Goal: Task Accomplishment & Management: Use online tool/utility

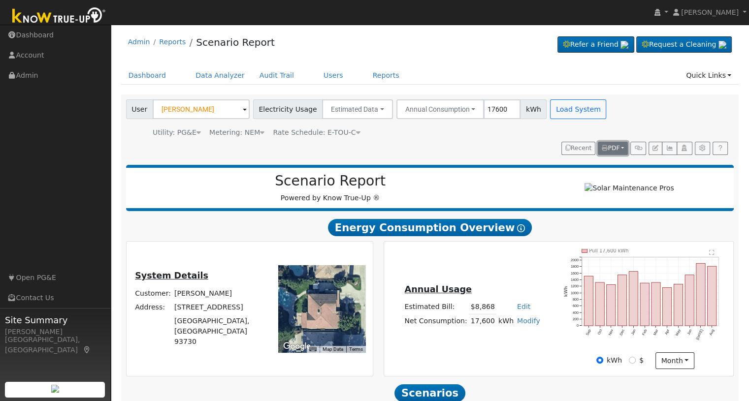
click at [622, 149] on button "PDF" at bounding box center [613, 149] width 30 height 14
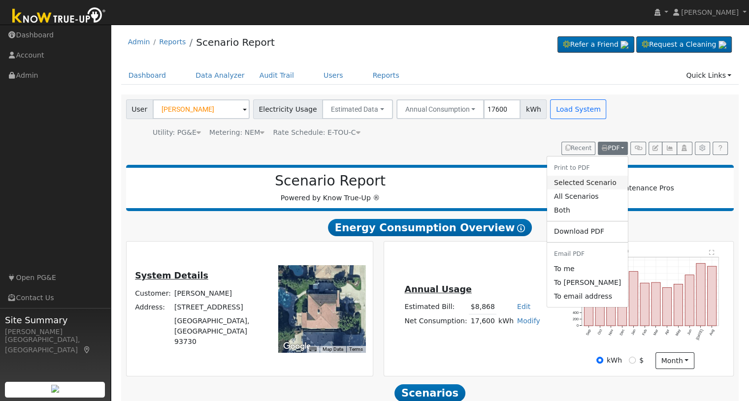
click at [586, 182] on link "Selected Scenario" at bounding box center [587, 183] width 81 height 14
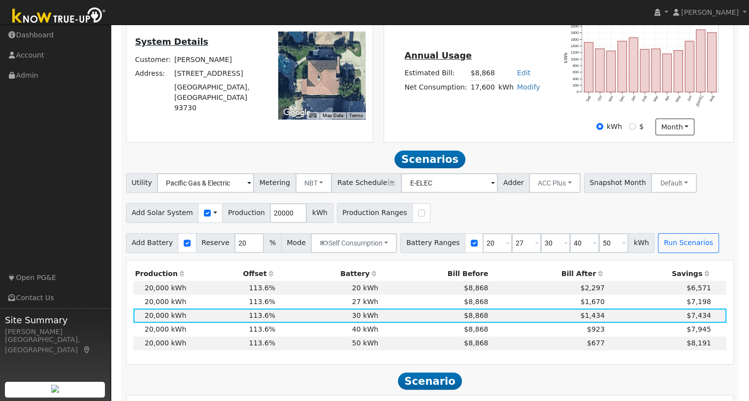
scroll to position [244, 0]
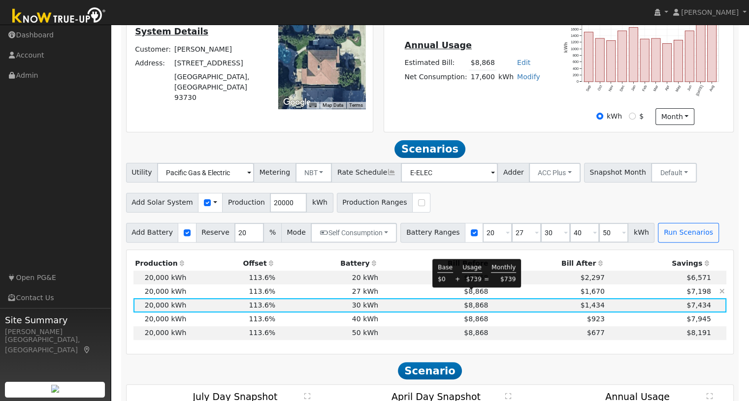
click at [476, 295] on span "$8,868" at bounding box center [476, 292] width 24 height 8
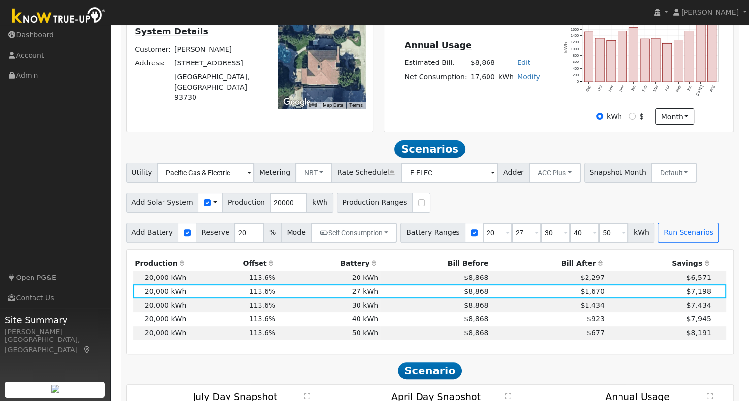
scroll to position [0, 0]
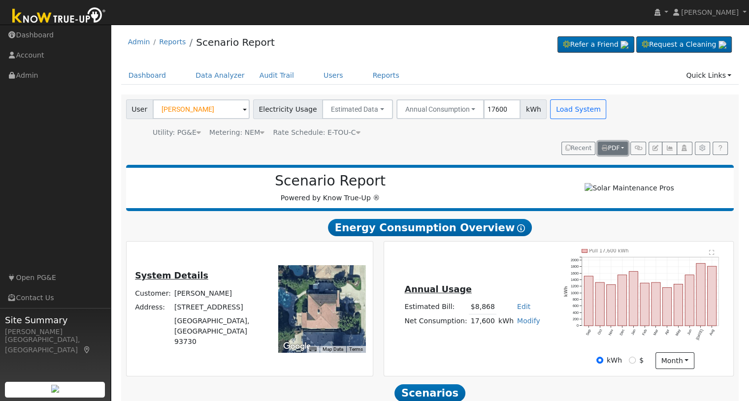
click at [618, 145] on span "PDF" at bounding box center [611, 148] width 18 height 7
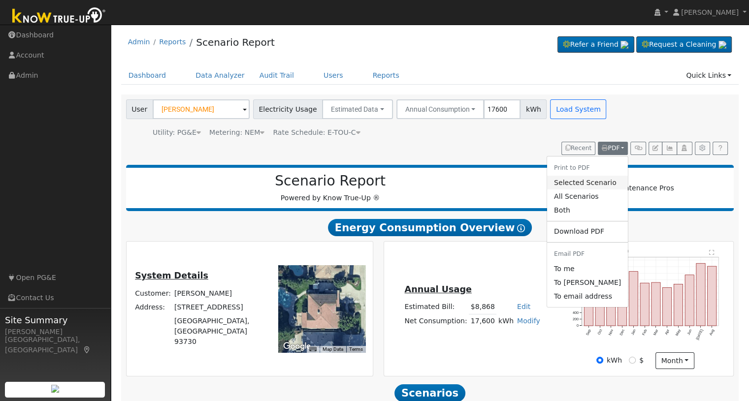
click at [589, 182] on link "Selected Scenario" at bounding box center [587, 183] width 81 height 14
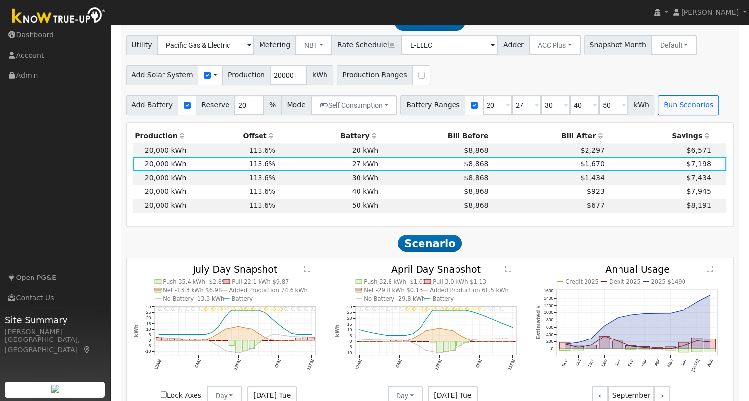
scroll to position [372, 0]
click at [529, 182] on td "$1,434" at bounding box center [548, 177] width 116 height 14
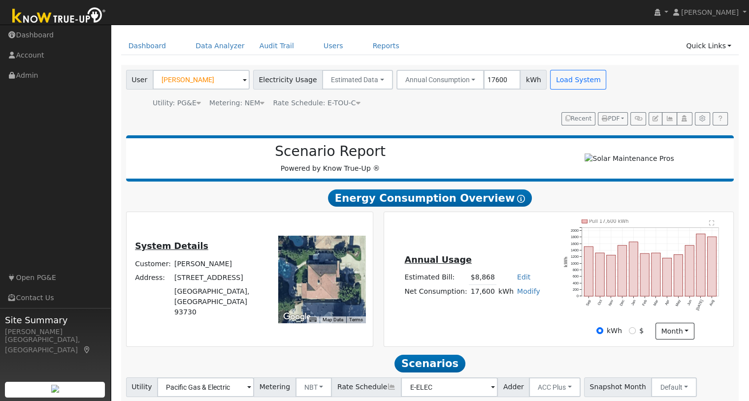
scroll to position [0, 0]
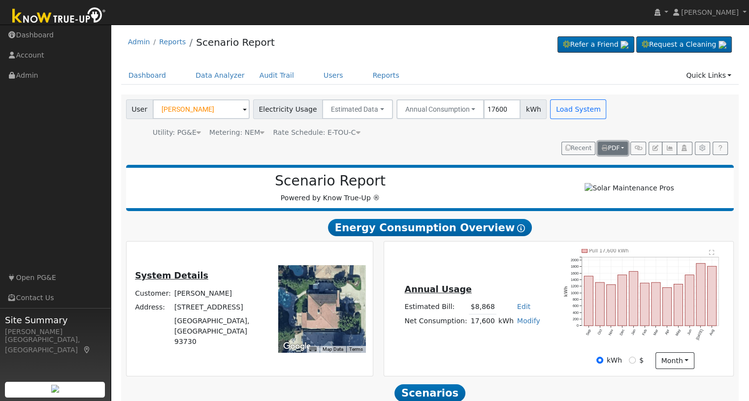
click at [618, 143] on button "PDF" at bounding box center [613, 149] width 30 height 14
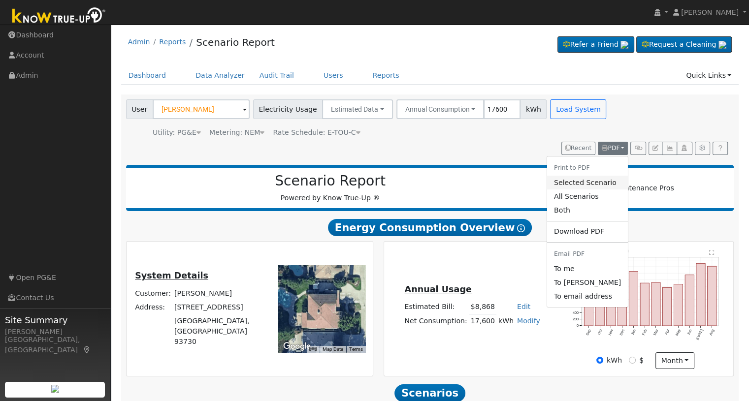
click at [597, 186] on link "Selected Scenario" at bounding box center [587, 183] width 81 height 14
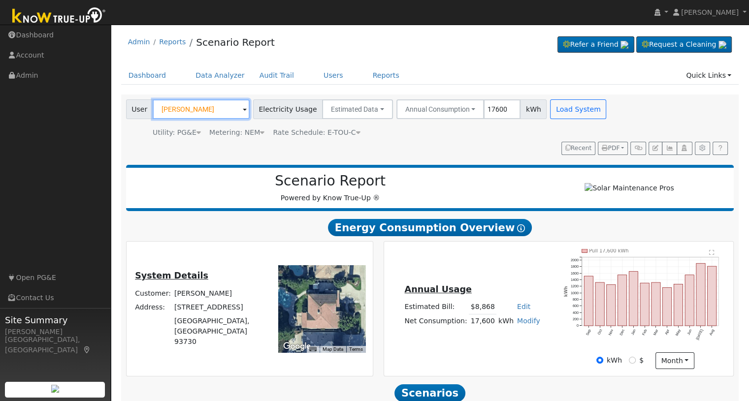
click at [196, 110] on input "Darinder Dara" at bounding box center [201, 109] width 97 height 20
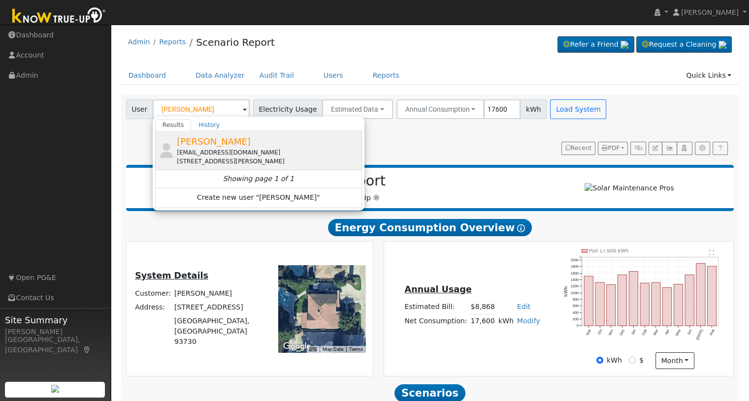
click at [192, 141] on span "David Wylie" at bounding box center [214, 141] width 74 height 10
type input "David Wylie"
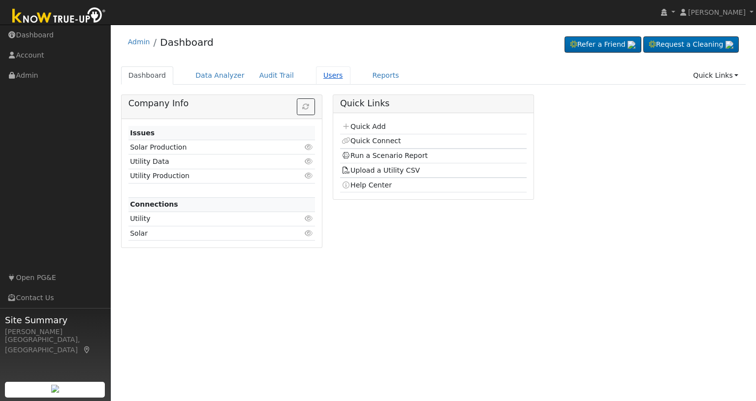
click at [316, 78] on link "Users" at bounding box center [333, 75] width 34 height 18
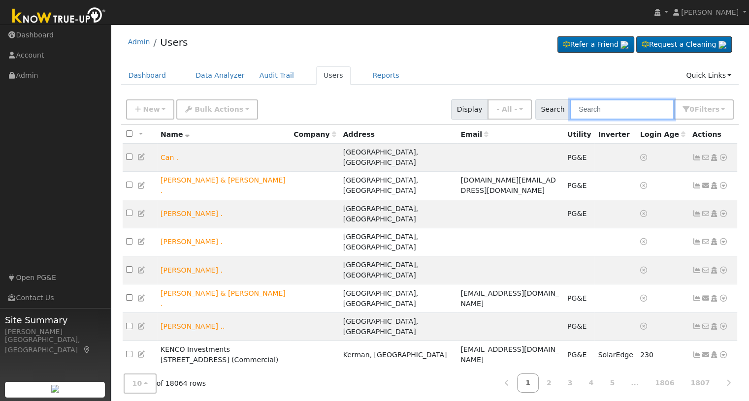
click at [601, 112] on input "text" at bounding box center [622, 109] width 104 height 20
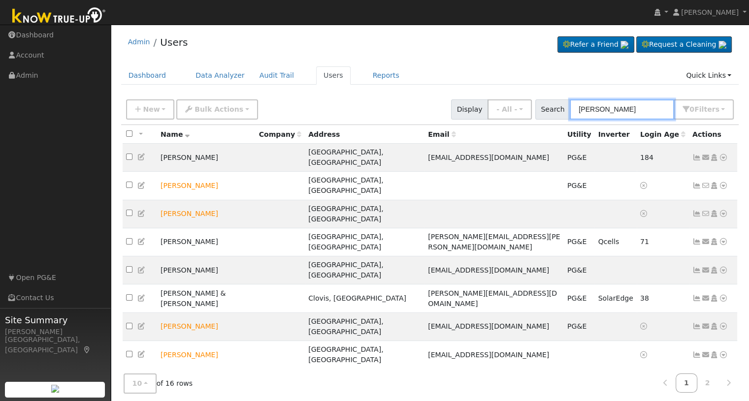
type input "wong"
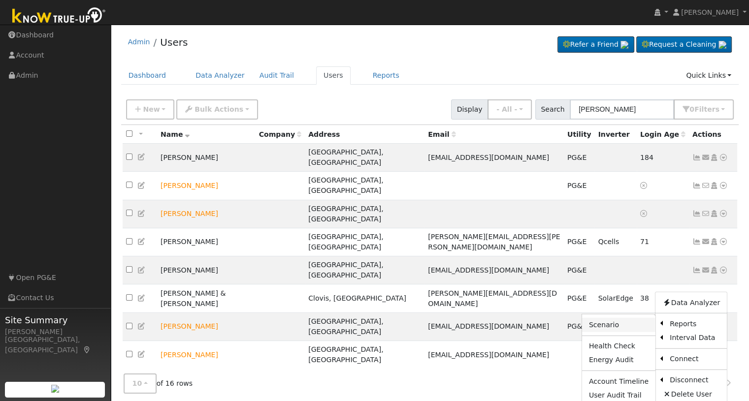
click at [629, 318] on link "Scenario" at bounding box center [618, 325] width 73 height 14
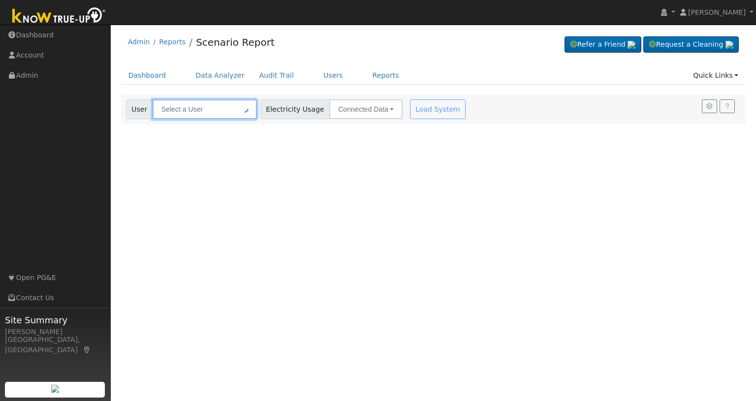
click at [224, 112] on input "text" at bounding box center [205, 109] width 104 height 20
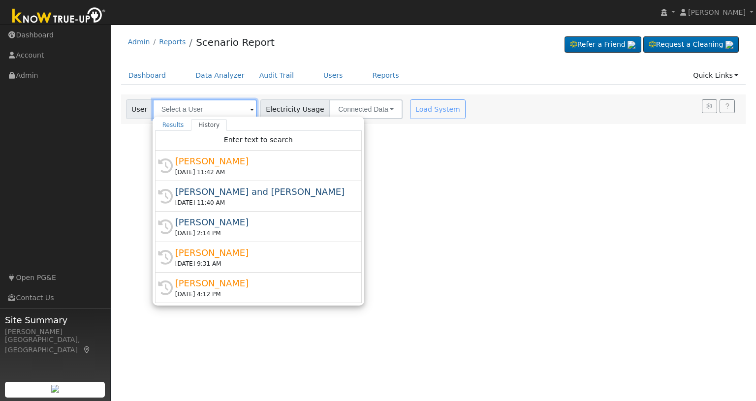
type input "[PERSON_NAME]"
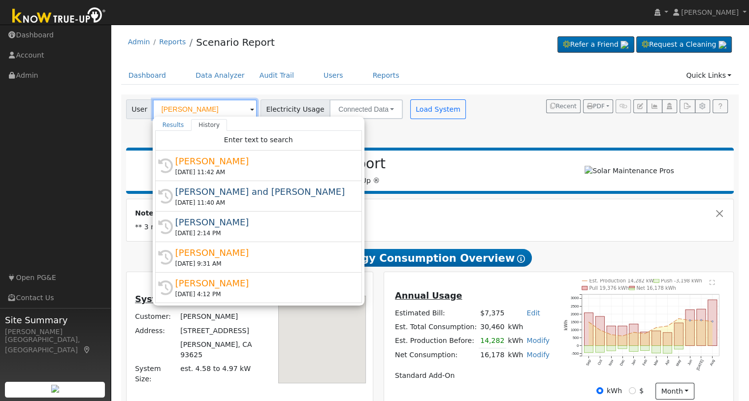
click at [215, 109] on input "[PERSON_NAME]" at bounding box center [205, 109] width 104 height 20
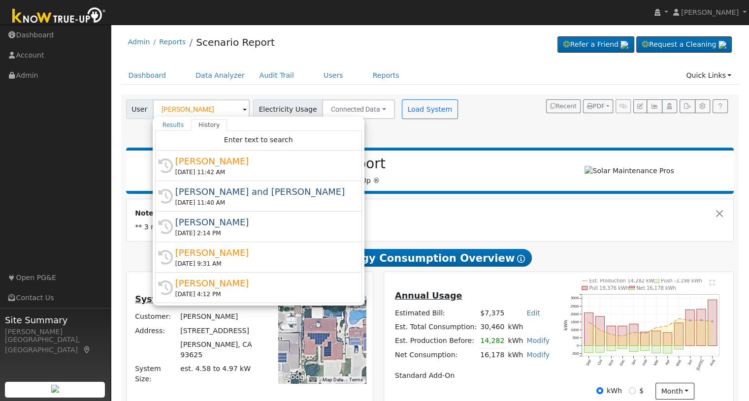
click at [464, 155] on div "Scenario Report Powered by Know True-Up ®" at bounding box center [430, 171] width 608 height 46
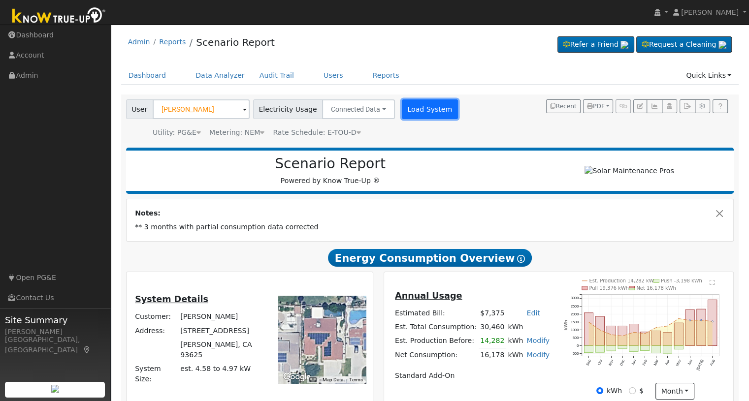
click at [425, 116] on button "Load System" at bounding box center [430, 109] width 56 height 20
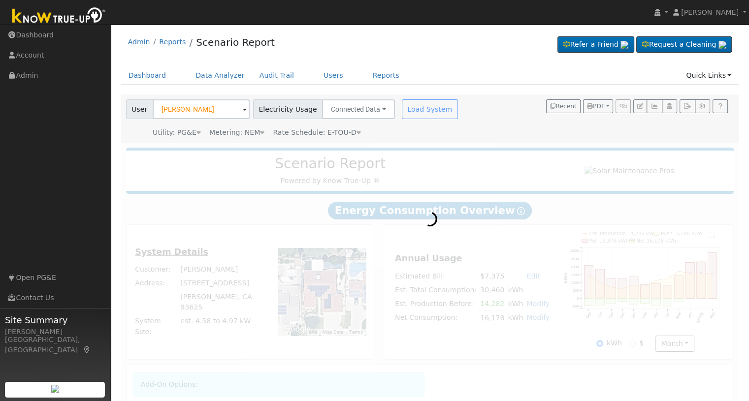
scroll to position [130, 0]
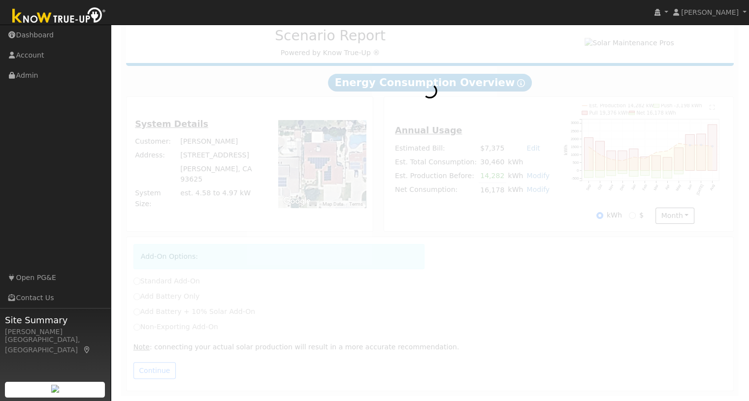
radio input "true"
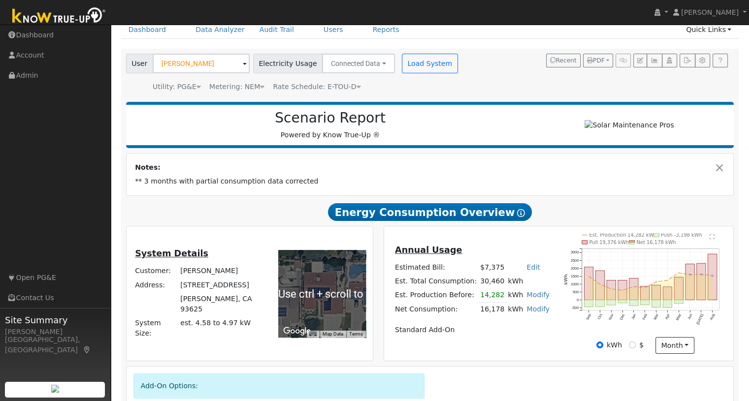
scroll to position [45, 0]
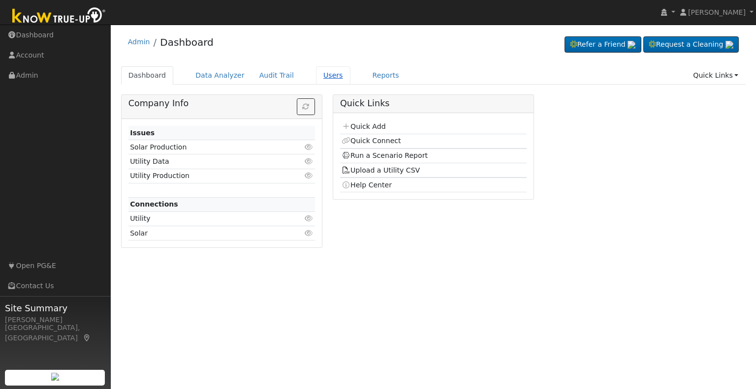
click at [321, 78] on link "Users" at bounding box center [333, 75] width 34 height 18
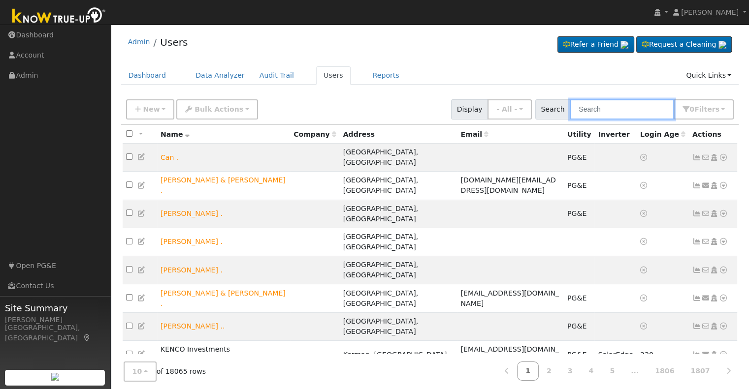
click at [610, 115] on input "text" at bounding box center [622, 109] width 104 height 20
type input "richard wong"
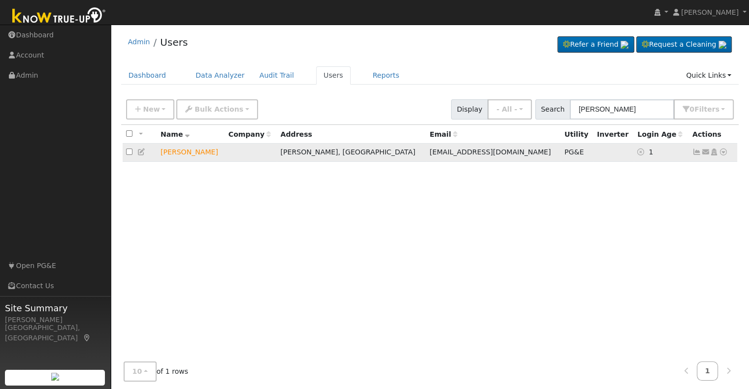
click at [724, 151] on icon at bounding box center [723, 152] width 9 height 7
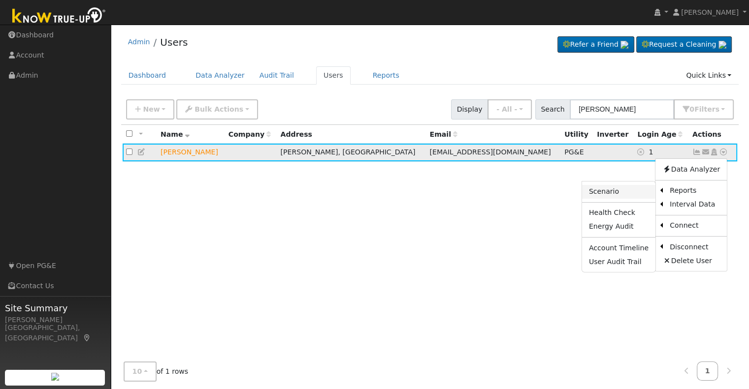
click at [636, 192] on link "Scenario" at bounding box center [618, 192] width 73 height 14
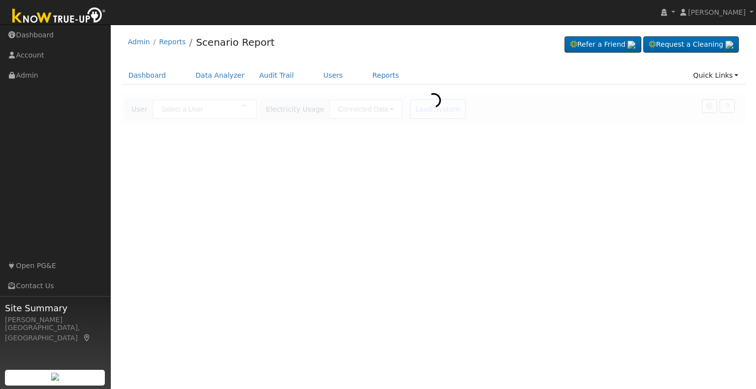
type input "Richard Wong"
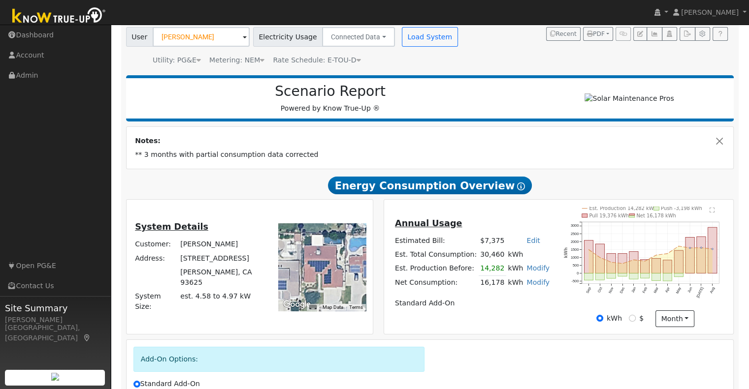
scroll to position [190, 0]
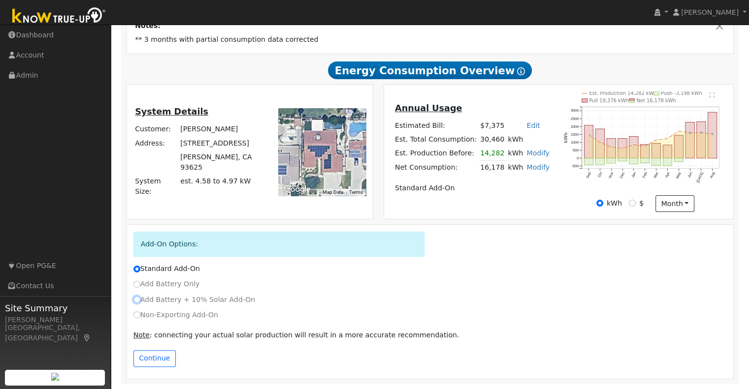
click at [136, 302] on input "Add Battery + 10% Solar Add-On" at bounding box center [136, 299] width 7 height 7
radio input "true"
radio input "false"
click at [152, 362] on button "Continue" at bounding box center [154, 359] width 42 height 17
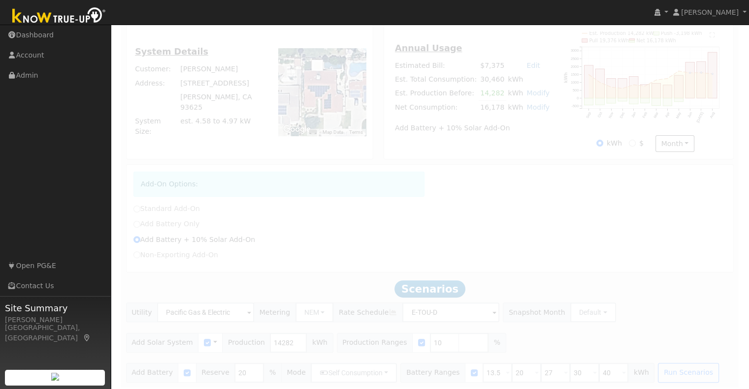
scroll to position [254, 0]
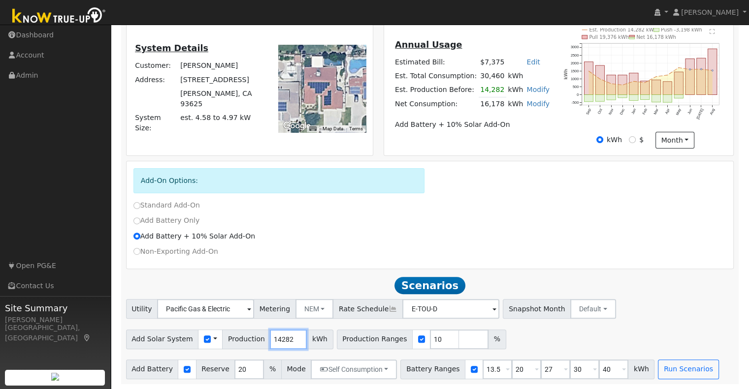
click at [272, 341] on input "14282" at bounding box center [288, 340] width 37 height 20
type input "3"
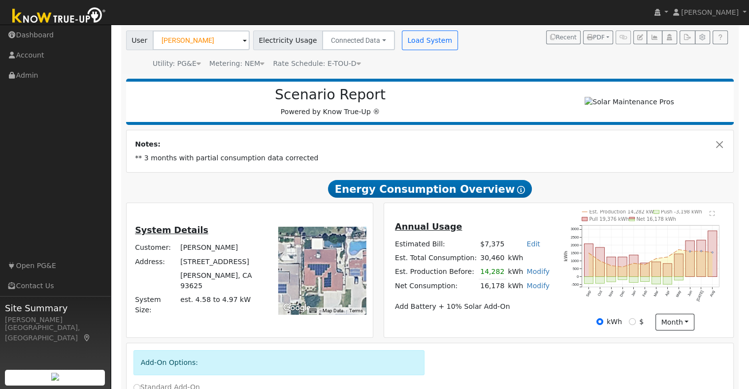
scroll to position [0, 0]
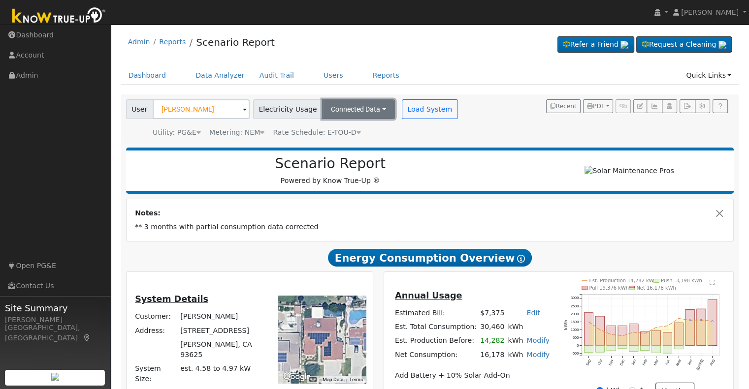
click at [369, 108] on button "Connected Data" at bounding box center [358, 109] width 73 height 20
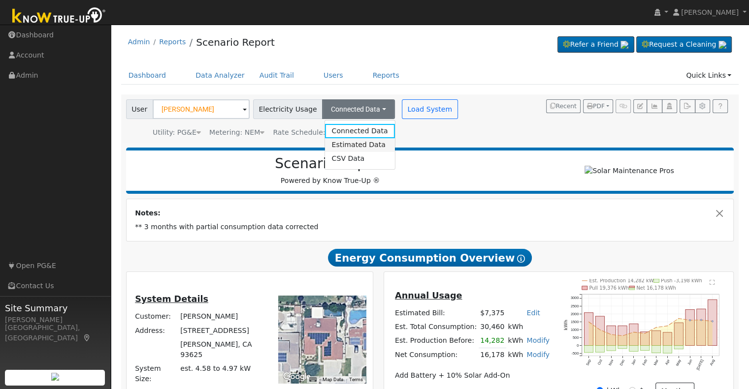
click at [345, 151] on link "Estimated Data" at bounding box center [359, 145] width 70 height 14
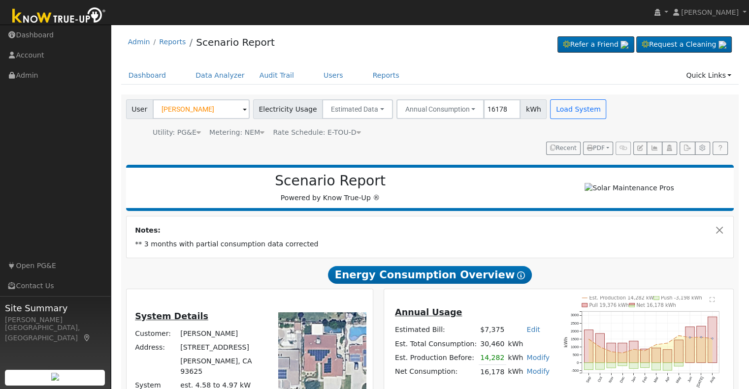
click at [486, 110] on input "16178" at bounding box center [501, 109] width 37 height 20
type input "30460"
radio input "false"
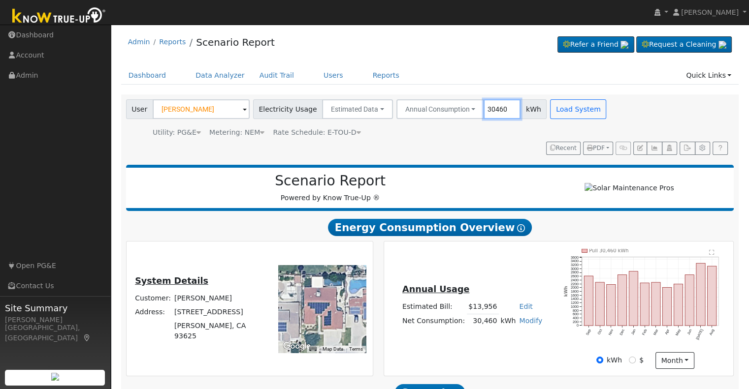
scroll to position [111, 0]
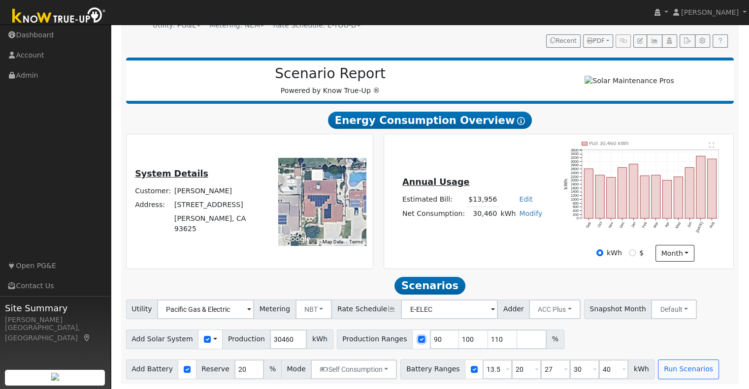
click at [418, 340] on input "checkbox" at bounding box center [421, 339] width 7 height 7
checkbox input "false"
click at [270, 341] on input "30460" at bounding box center [288, 340] width 37 height 20
type input "32000"
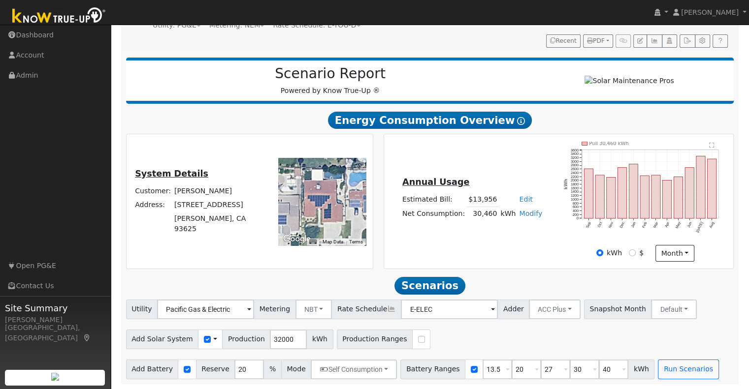
click at [438, 336] on div "Add Solar System Use CSV Data Production 32000 kWh Production Ranges" at bounding box center [429, 337] width 611 height 23
click at [482, 371] on input "13.5" at bounding box center [497, 370] width 30 height 20
type input "20"
type input "27"
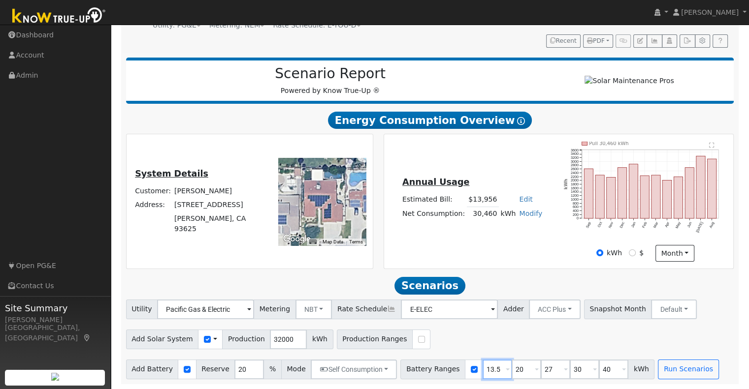
type input "30"
type input "40"
type input "27"
type input "30"
type input "40"
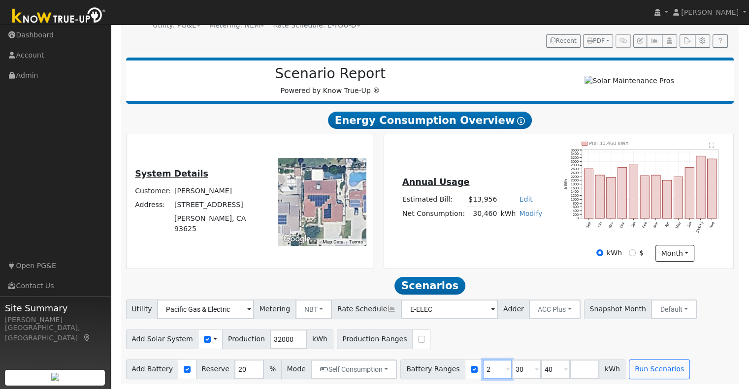
type input "30"
type input "40"
type input "30"
click at [541, 368] on input "number" at bounding box center [556, 370] width 30 height 20
type input "50"
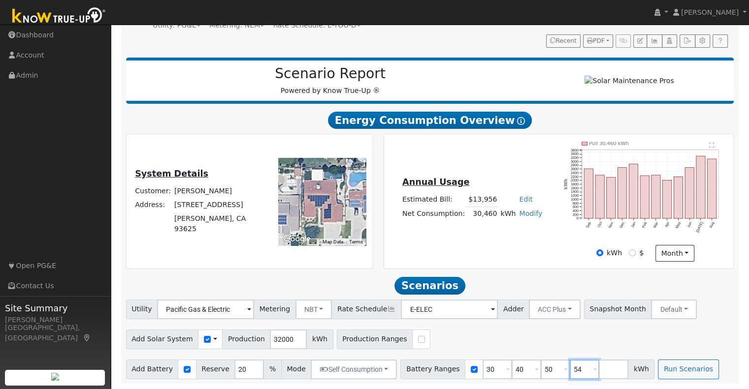
type input "54"
type input "60"
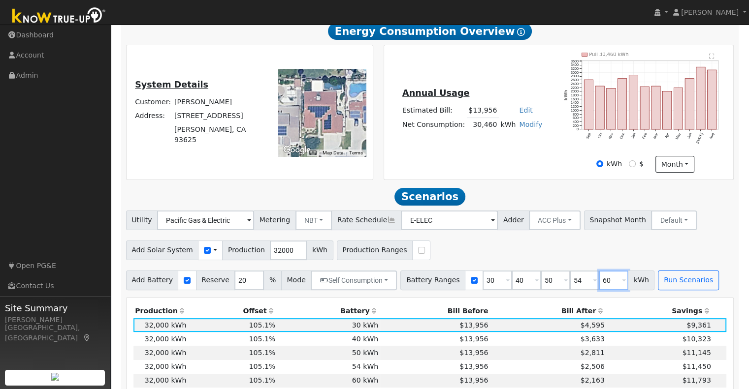
scroll to position [196, 0]
click at [272, 252] on input "32000" at bounding box center [288, 251] width 37 height 20
type input "22425"
click at [469, 257] on div "Add Solar System Use CSV Data Production 22425 kWh Production Ranges" at bounding box center [429, 249] width 611 height 23
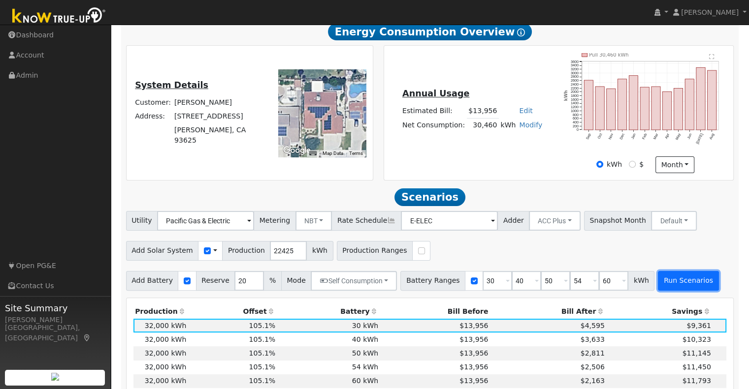
click at [661, 286] on button "Run Scenarios" at bounding box center [688, 281] width 61 height 20
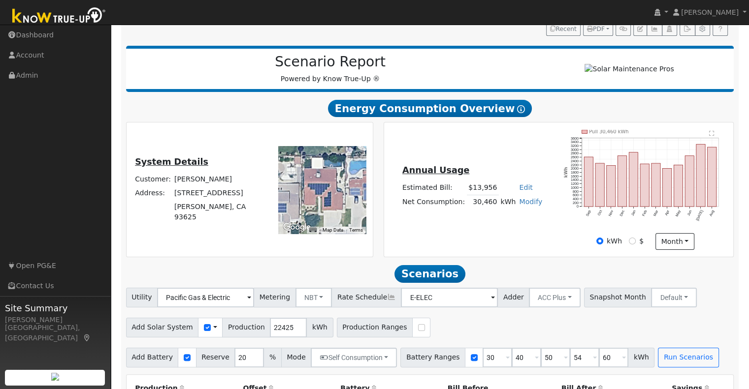
scroll to position [0, 0]
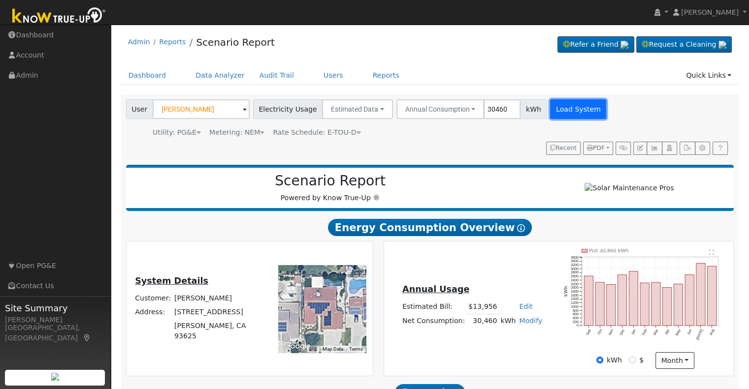
click at [550, 114] on button "Load System" at bounding box center [578, 109] width 56 height 20
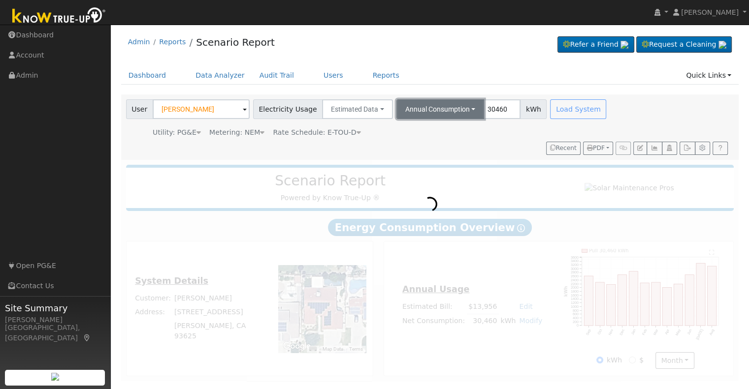
click at [465, 112] on button "Annual Consumption" at bounding box center [440, 109] width 88 height 20
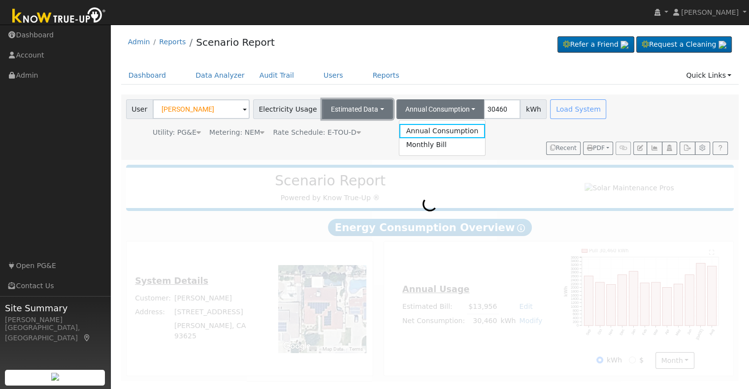
click at [368, 108] on button "Estimated Data" at bounding box center [357, 109] width 71 height 20
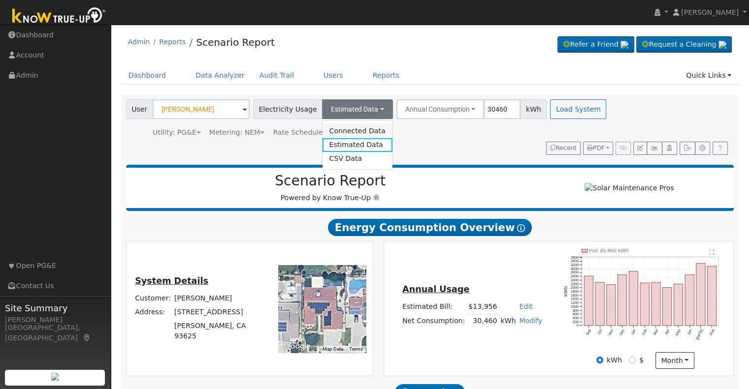
click at [352, 135] on link "Connected Data" at bounding box center [357, 131] width 70 height 14
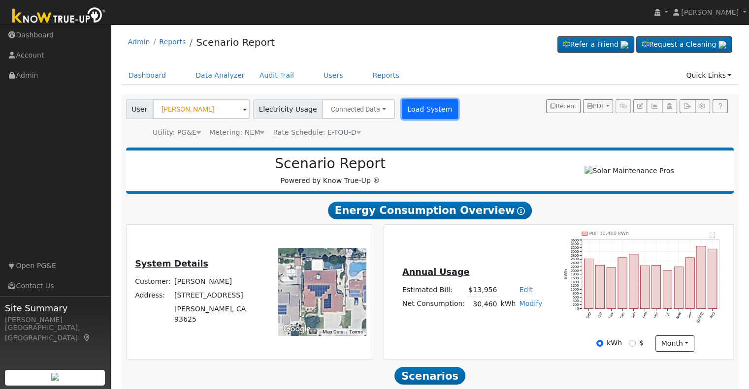
click at [419, 109] on button "Load System" at bounding box center [430, 109] width 56 height 20
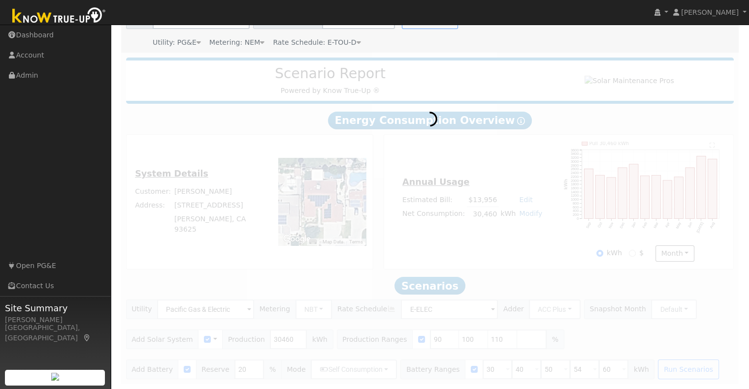
scroll to position [94, 0]
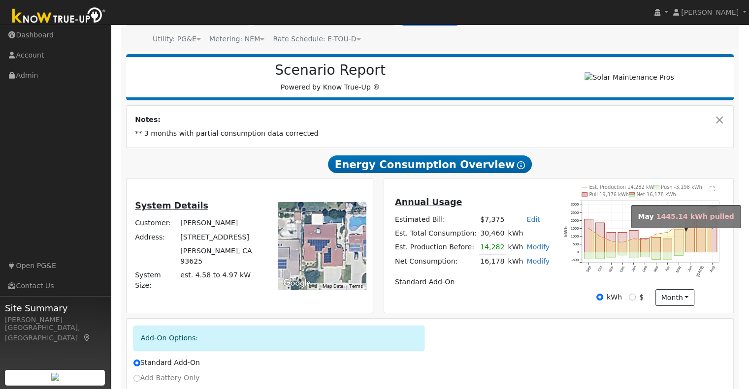
click at [680, 242] on rect "onclick=""" at bounding box center [678, 241] width 9 height 23
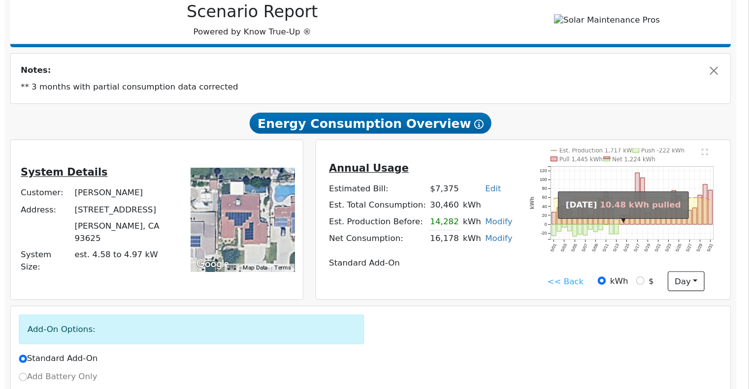
click at [637, 250] on rect "onclick=""" at bounding box center [637, 248] width 3 height 4
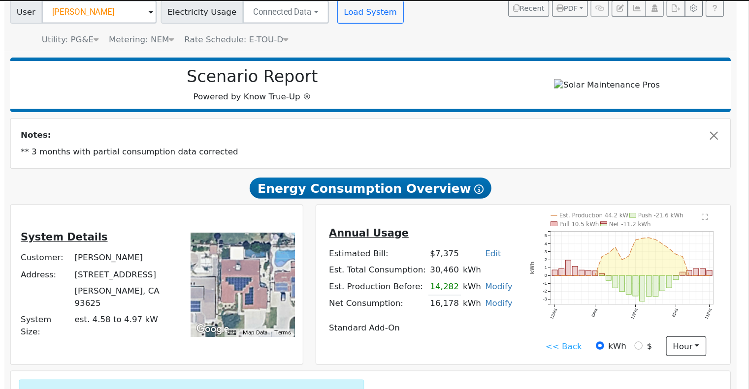
scroll to position [39, 0]
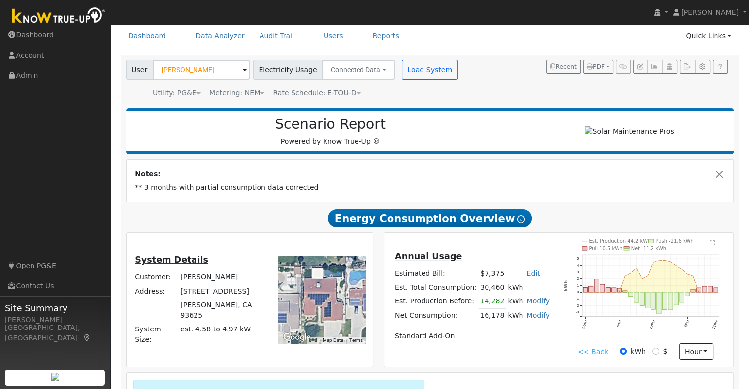
click at [320, 96] on span "Rate Schedule: E-TOU-D" at bounding box center [317, 93] width 88 height 8
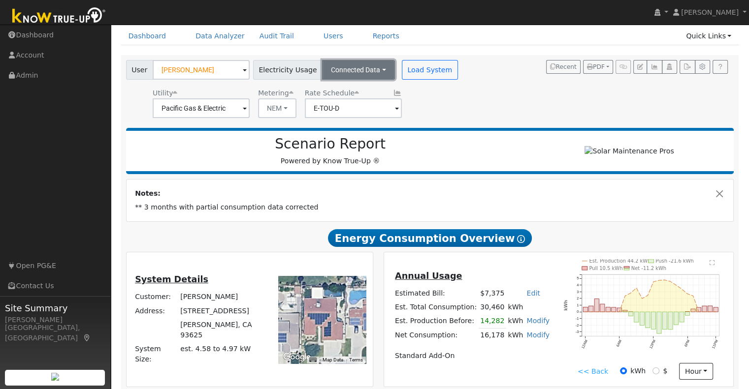
click at [375, 64] on button "Connected Data" at bounding box center [358, 70] width 73 height 20
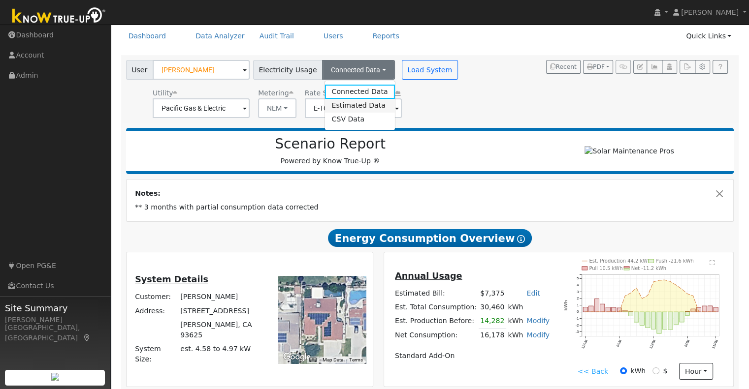
click at [352, 106] on link "Estimated Data" at bounding box center [359, 106] width 70 height 14
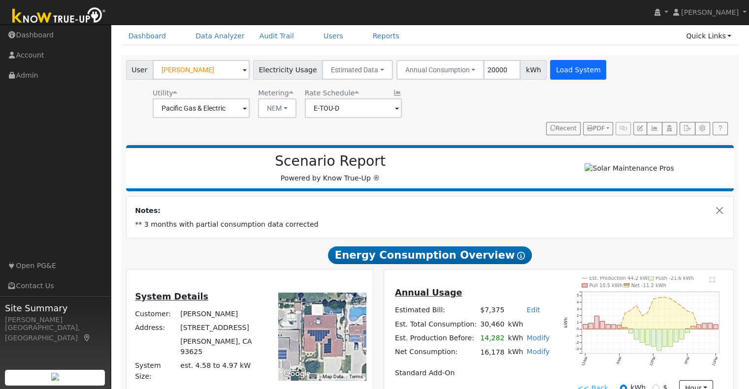
type input "20000"
click at [565, 63] on button "Load System" at bounding box center [578, 70] width 56 height 20
radio input "false"
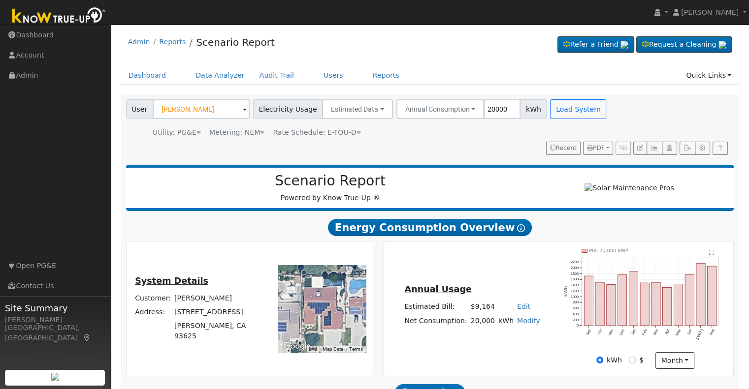
scroll to position [111, 0]
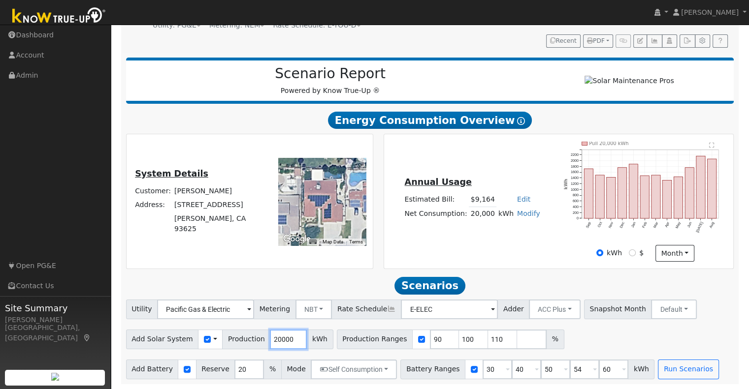
click at [275, 343] on input "20000" at bounding box center [288, 340] width 37 height 20
type input "22425"
click at [418, 342] on input "checkbox" at bounding box center [421, 339] width 7 height 7
checkbox input "false"
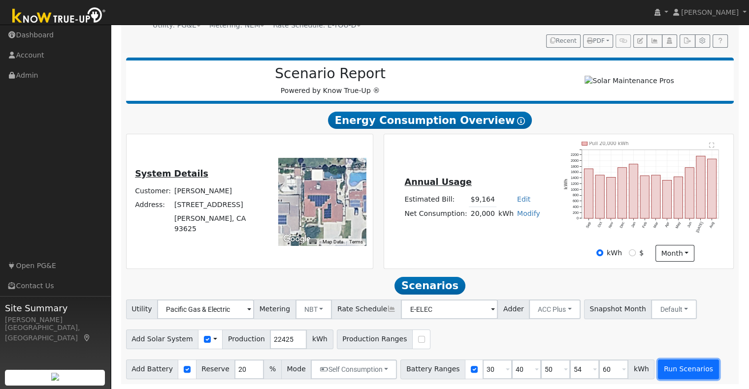
click at [658, 373] on button "Run Scenarios" at bounding box center [688, 370] width 61 height 20
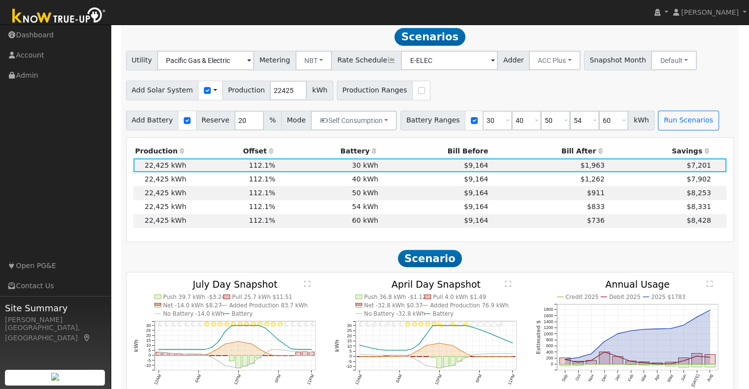
scroll to position [357, 0]
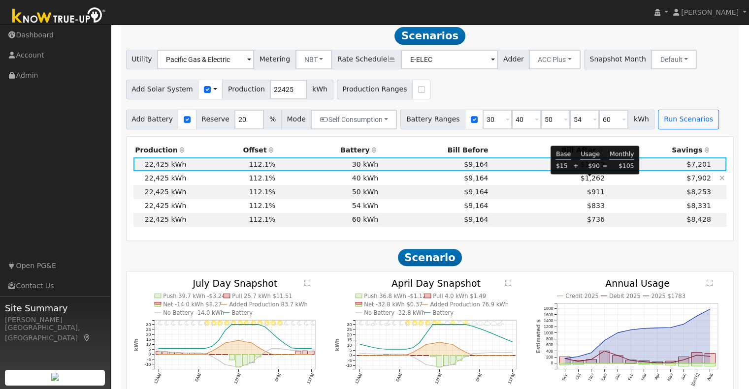
click at [587, 182] on span "$1,262" at bounding box center [592, 178] width 24 height 8
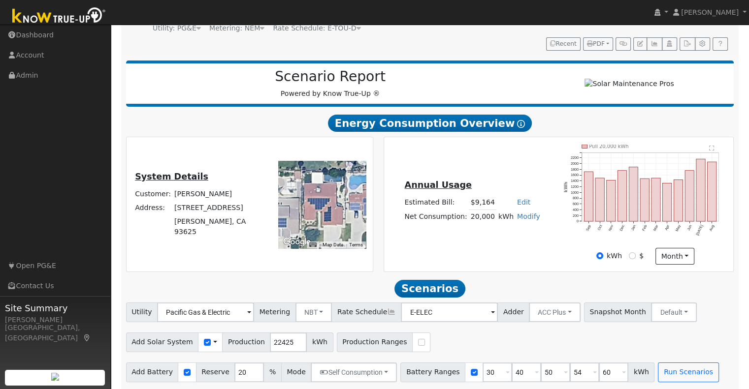
scroll to position [75, 0]
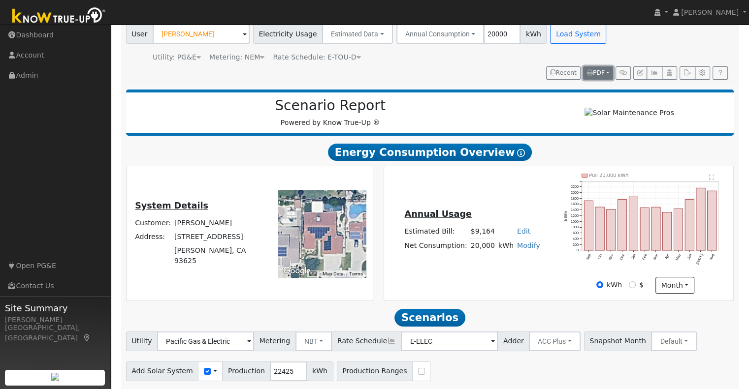
click at [609, 76] on button "PDF" at bounding box center [598, 73] width 30 height 14
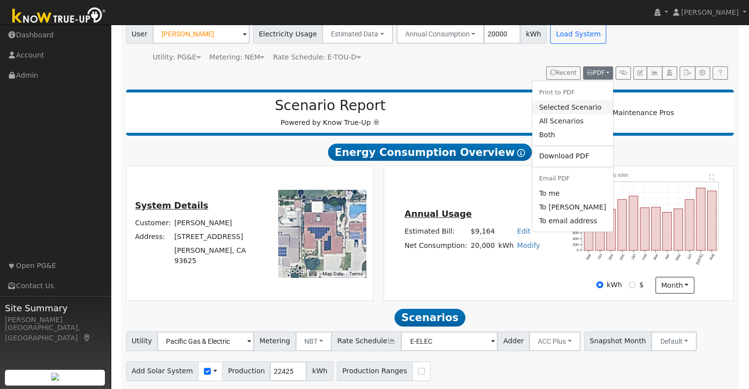
click at [593, 110] on link "Selected Scenario" at bounding box center [572, 107] width 81 height 14
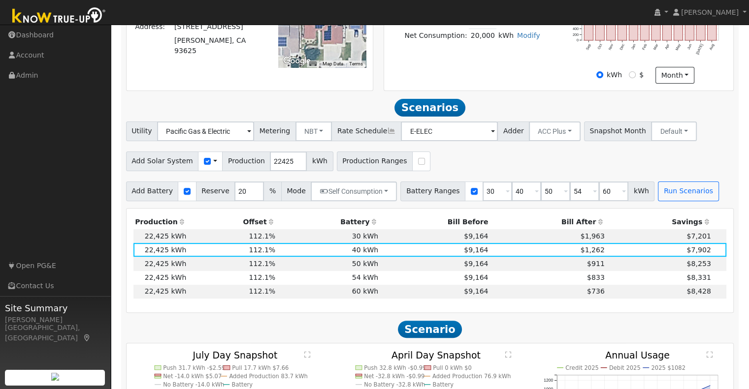
scroll to position [286, 0]
click at [530, 237] on td "$1,963" at bounding box center [548, 236] width 116 height 14
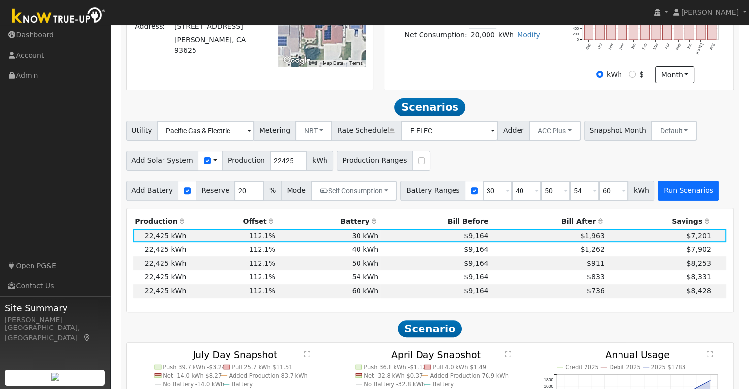
scroll to position [0, 0]
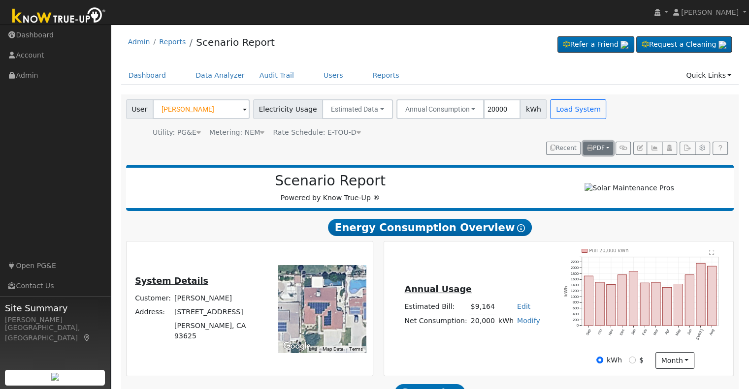
click at [608, 146] on button "PDF" at bounding box center [598, 149] width 30 height 14
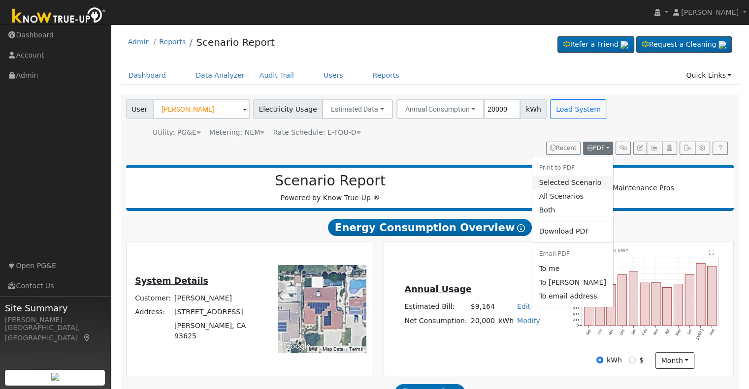
click at [585, 184] on link "Selected Scenario" at bounding box center [572, 183] width 81 height 14
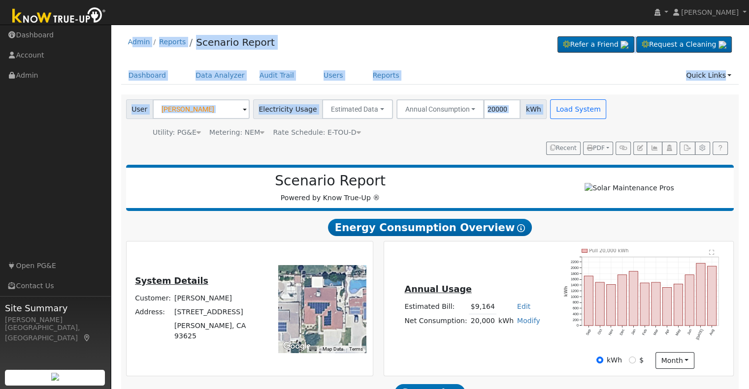
drag, startPoint x: 132, startPoint y: 134, endPoint x: 131, endPoint y: -60, distance: 194.0
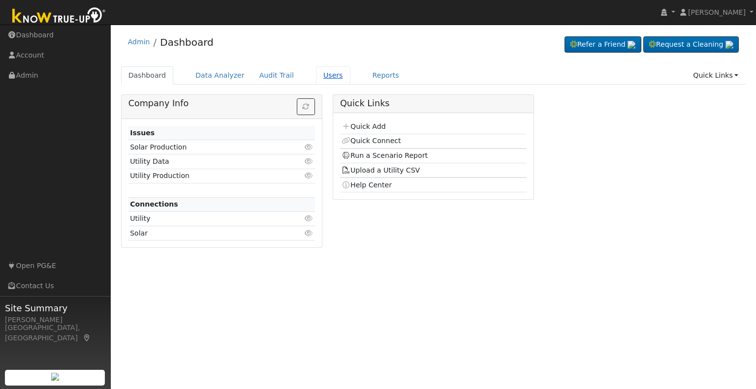
click at [316, 79] on link "Users" at bounding box center [333, 75] width 34 height 18
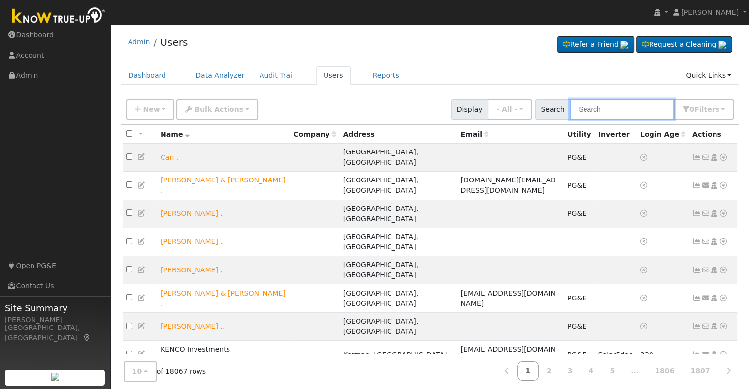
click at [597, 115] on input "text" at bounding box center [622, 109] width 104 height 20
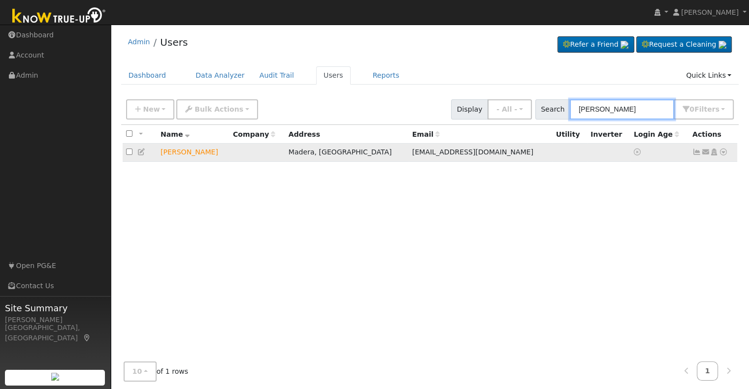
type input "[PERSON_NAME]"
click at [723, 153] on icon at bounding box center [723, 152] width 9 height 7
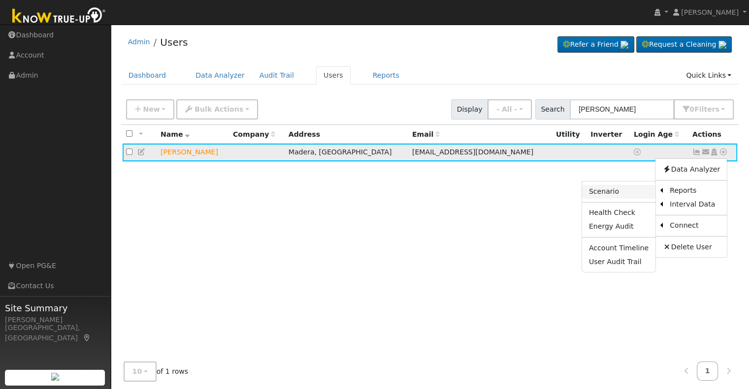
click at [623, 191] on link "Scenario" at bounding box center [618, 192] width 73 height 14
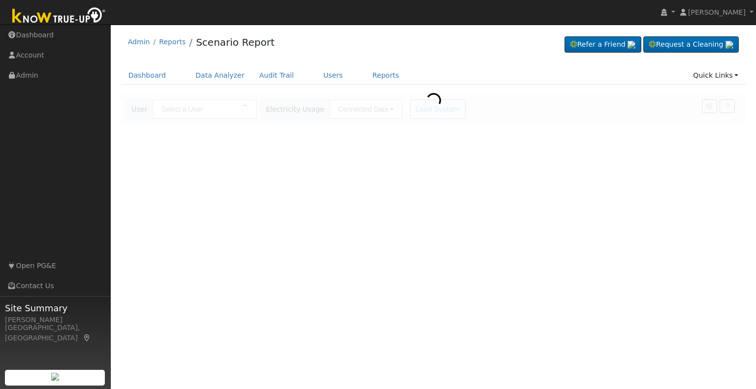
type input "[PERSON_NAME]"
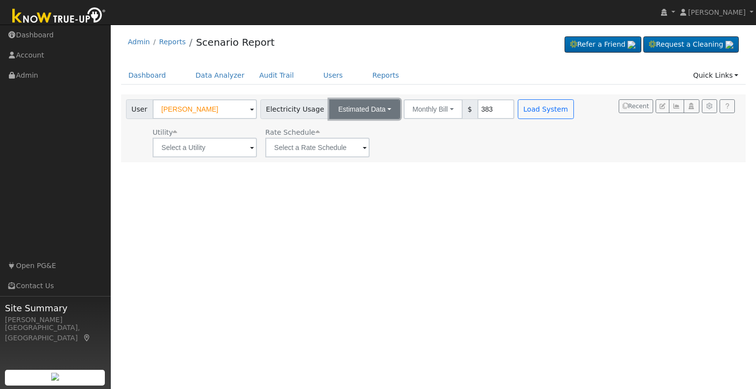
click at [379, 103] on button "Estimated Data" at bounding box center [364, 109] width 71 height 20
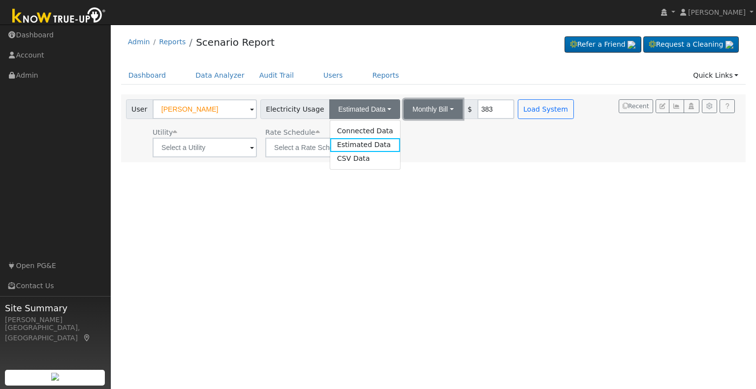
click at [428, 107] on button "Monthly Bill" at bounding box center [433, 109] width 59 height 20
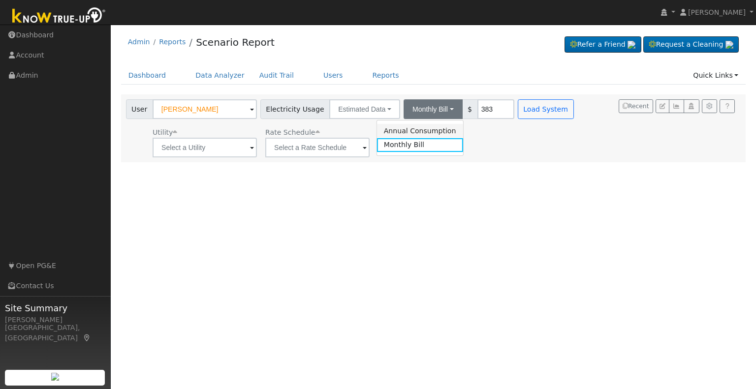
click at [433, 129] on link "Annual Consumption" at bounding box center [420, 131] width 86 height 14
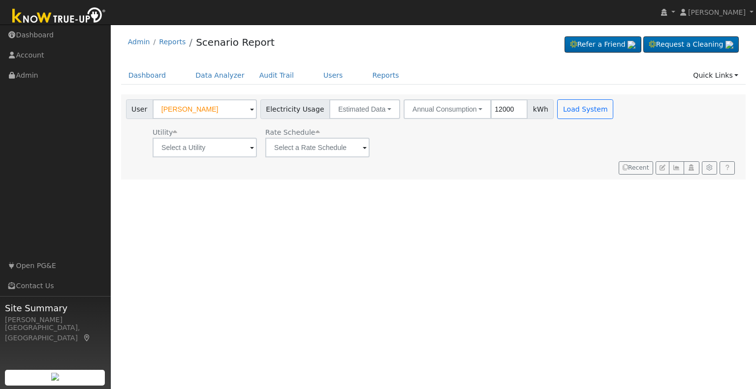
type input "12000"
click at [357, 148] on input "text" at bounding box center [317, 148] width 104 height 20
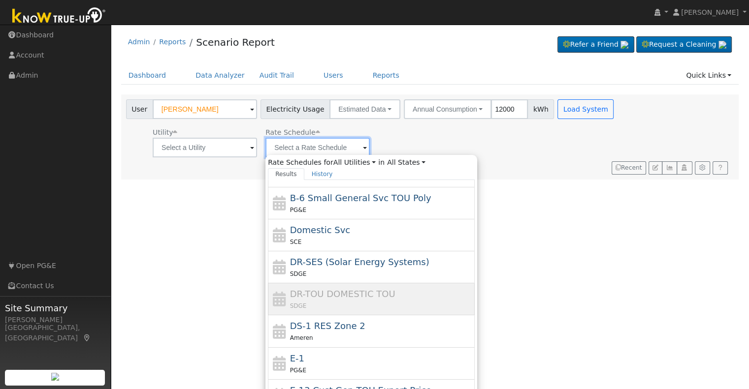
scroll to position [181, 0]
click at [358, 290] on span "DR-TOU DOMESTIC TOU" at bounding box center [342, 293] width 105 height 10
type input "DR-TOU DOMESTIC TOU"
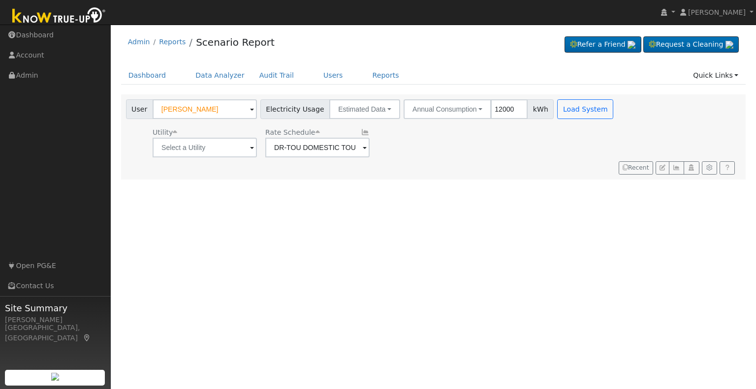
click at [364, 151] on span at bounding box center [365, 148] width 4 height 11
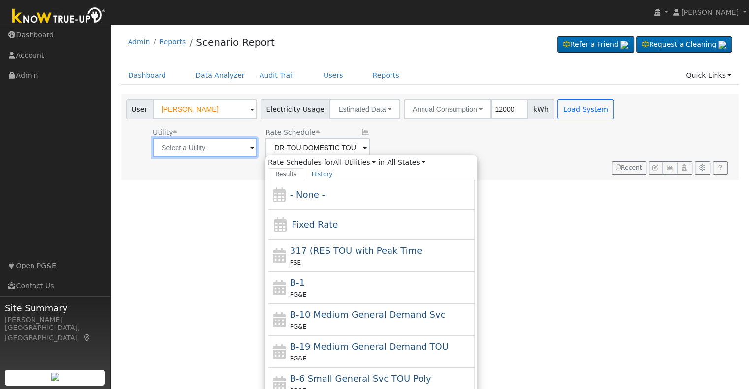
click at [245, 146] on input "text" at bounding box center [205, 148] width 104 height 20
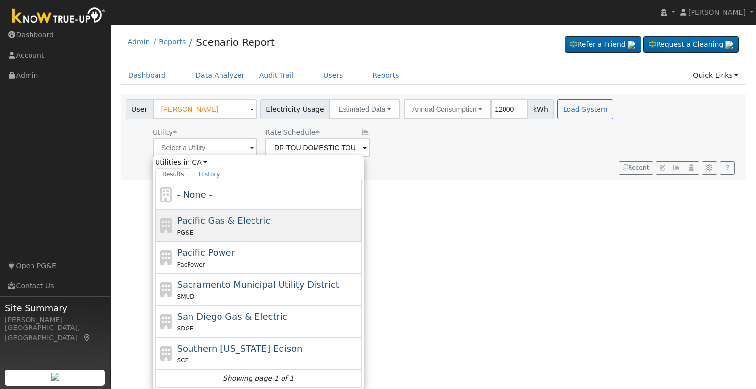
click at [237, 229] on div "PG&E" at bounding box center [268, 232] width 183 height 10
type input "Pacific Gas & Electric"
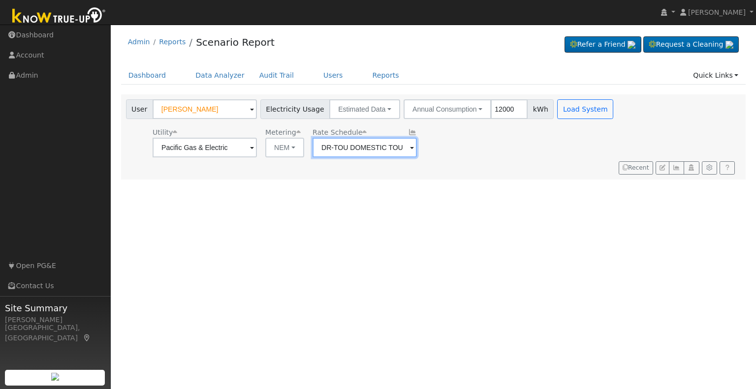
click at [403, 150] on input "DR-TOU DOMESTIC TOU" at bounding box center [365, 148] width 104 height 20
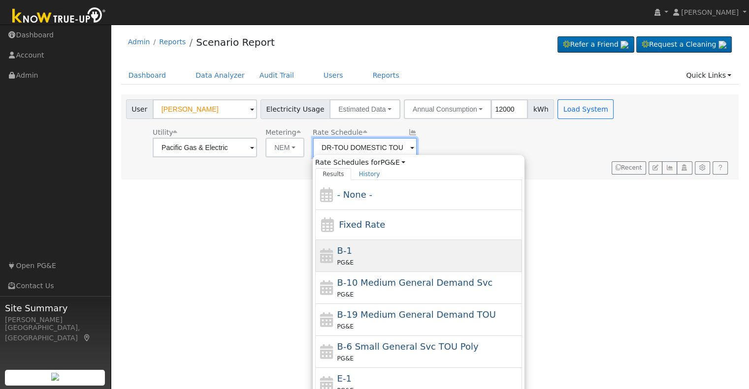
scroll to position [138, 0]
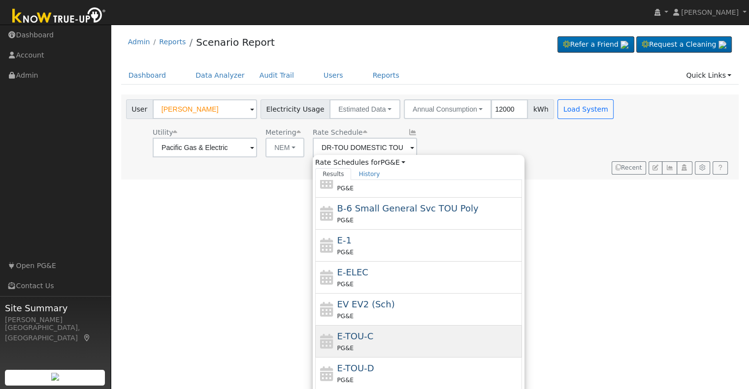
click at [394, 343] on div "PG&E" at bounding box center [428, 348] width 183 height 10
type input "E-TOU-C"
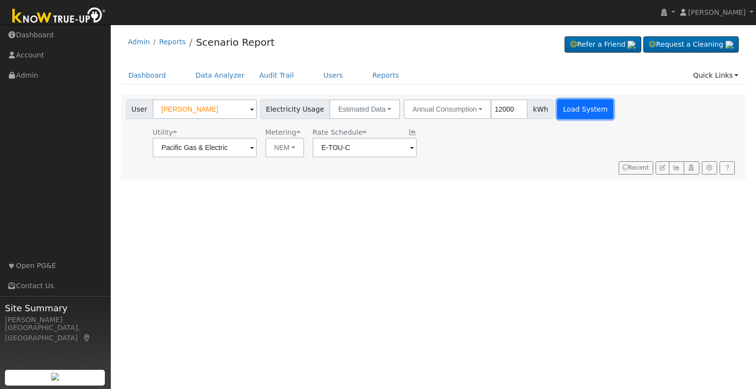
click at [579, 112] on button "Load System" at bounding box center [585, 109] width 56 height 20
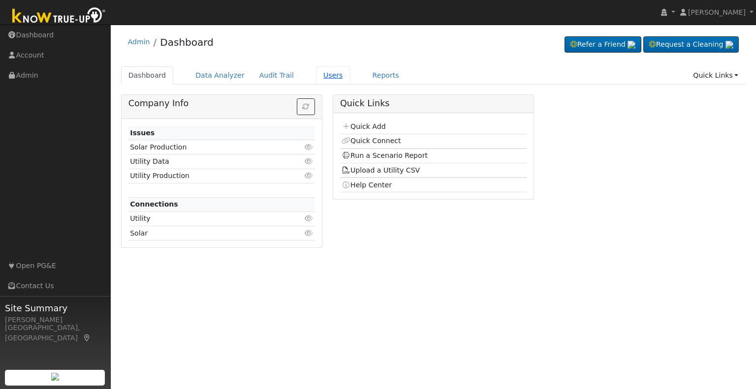
click at [324, 69] on link "Users" at bounding box center [333, 75] width 34 height 18
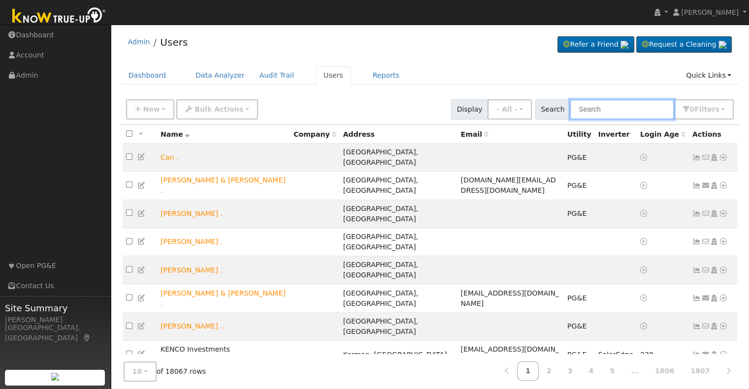
click at [598, 109] on input "text" at bounding box center [622, 109] width 104 height 20
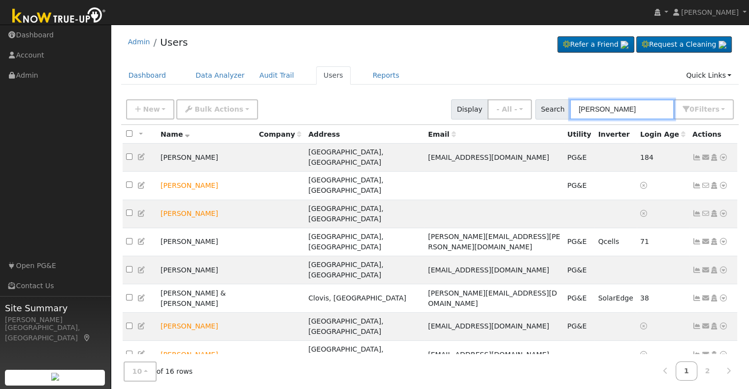
type input "[PERSON_NAME]"
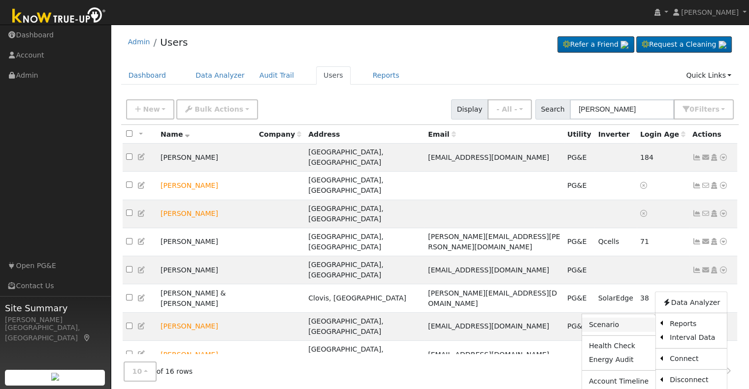
click at [621, 318] on link "Scenario" at bounding box center [618, 325] width 73 height 14
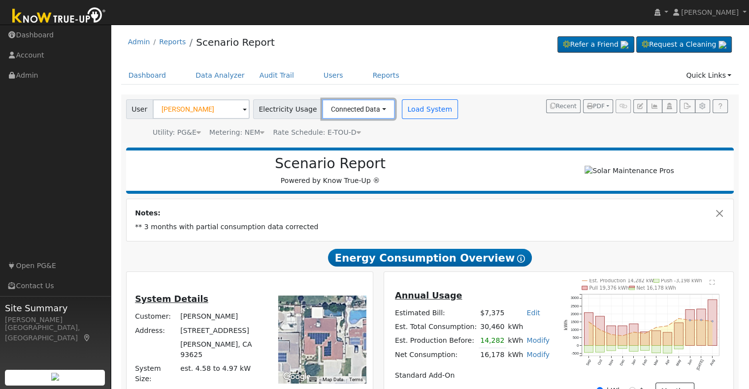
click at [380, 110] on button "Connected Data" at bounding box center [358, 109] width 73 height 20
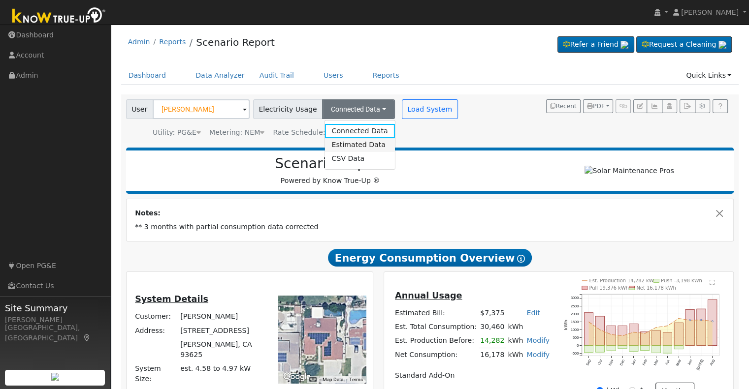
click at [361, 144] on link "Estimated Data" at bounding box center [359, 145] width 70 height 14
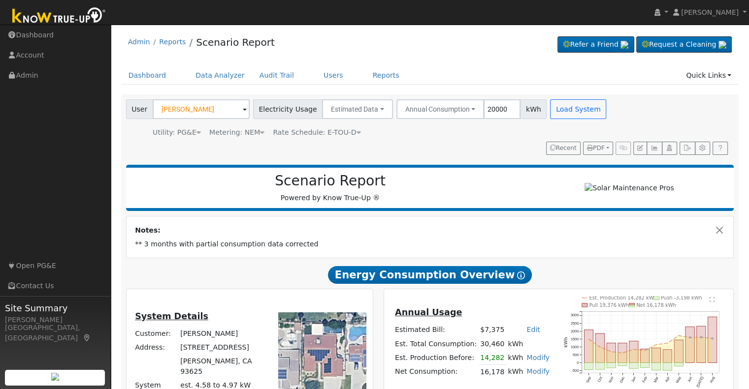
type input "20000"
click at [555, 110] on button "Load System" at bounding box center [578, 109] width 56 height 20
radio input "false"
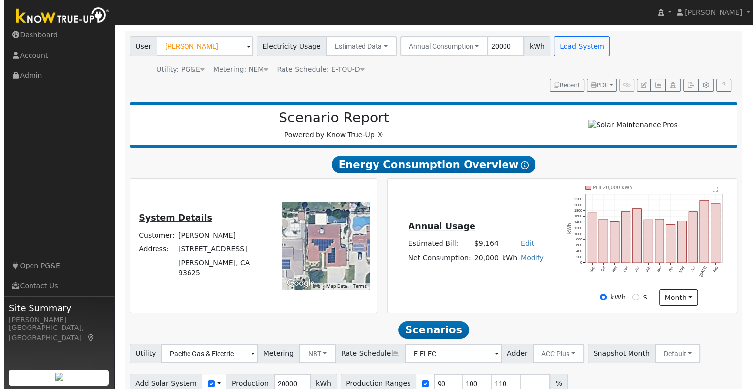
scroll to position [63, 0]
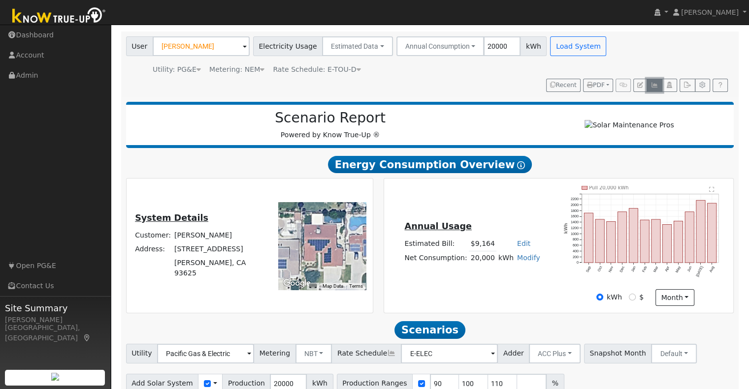
click at [656, 86] on icon "button" at bounding box center [653, 85] width 7 height 6
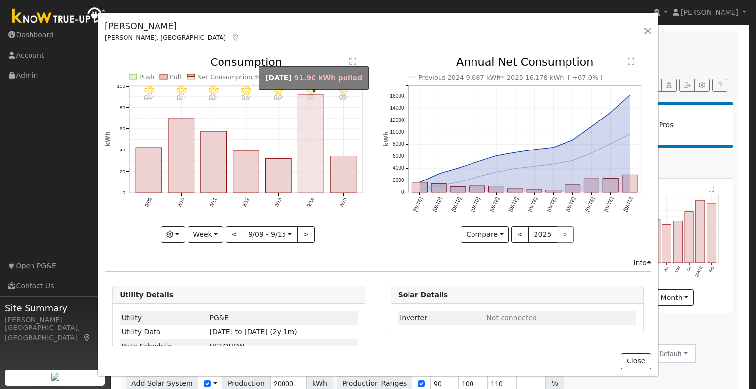
click at [303, 171] on rect "onclick=""" at bounding box center [311, 144] width 26 height 98
type input "2025-09-14"
